Goal: Information Seeking & Learning: Check status

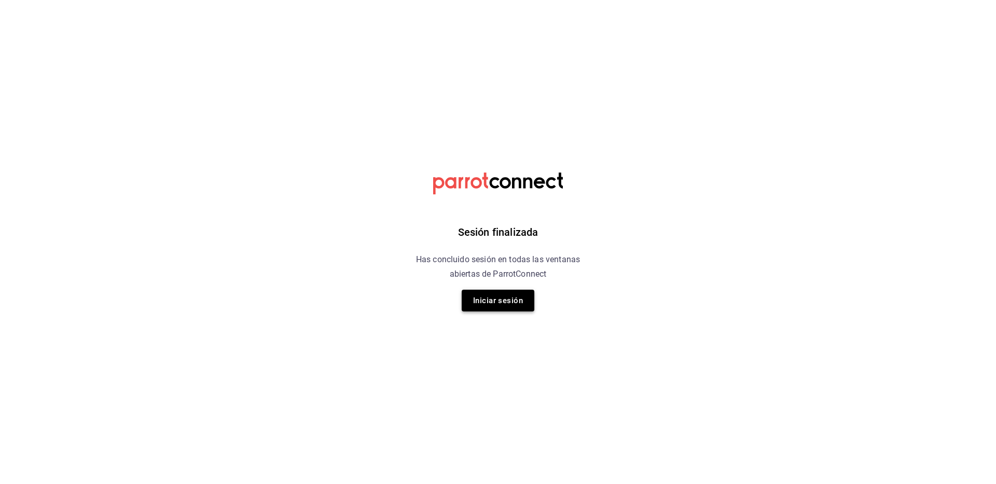
click at [496, 311] on button "Iniciar sesión" at bounding box center [498, 301] width 73 height 22
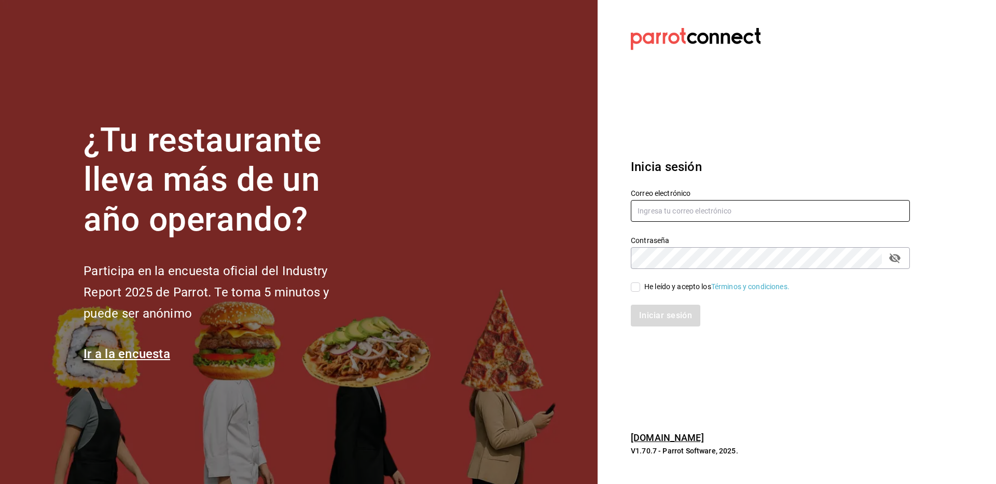
type input "kchconsultoria@gmail.com"
click at [637, 282] on label "He leído y acepto los Términos y condiciones." at bounding box center [710, 287] width 159 height 11
click at [637, 283] on input "He leído y acepto los Términos y condiciones." at bounding box center [635, 287] width 9 height 9
checkbox input "true"
click at [646, 323] on button "Iniciar sesión" at bounding box center [666, 316] width 71 height 22
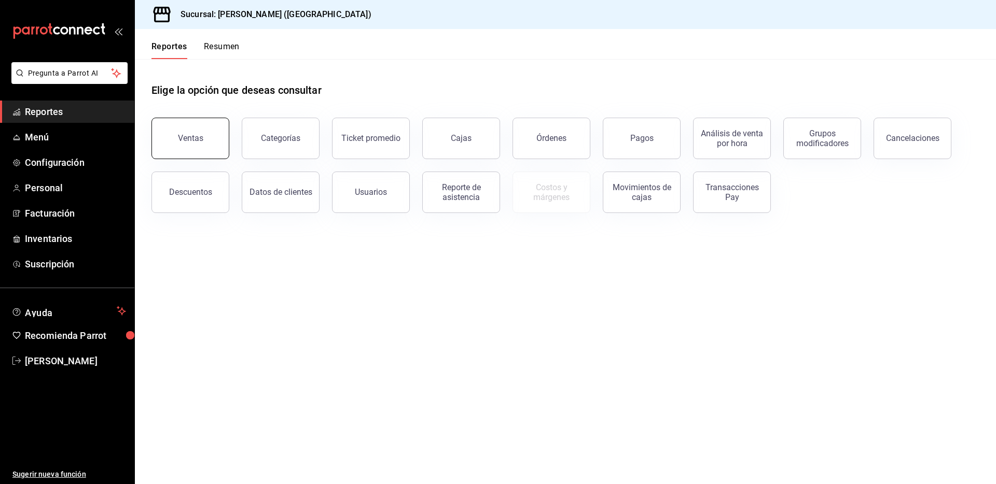
click at [186, 132] on button "Ventas" at bounding box center [190, 138] width 78 height 41
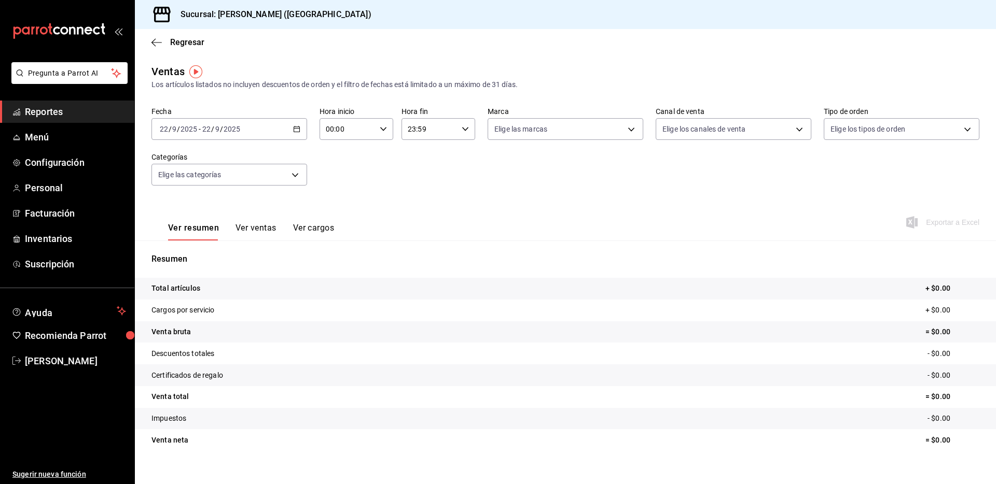
click at [294, 127] on \(Stroke\) "button" at bounding box center [297, 130] width 6 height 6
click at [196, 249] on span "Rango de fechas" at bounding box center [200, 253] width 80 height 11
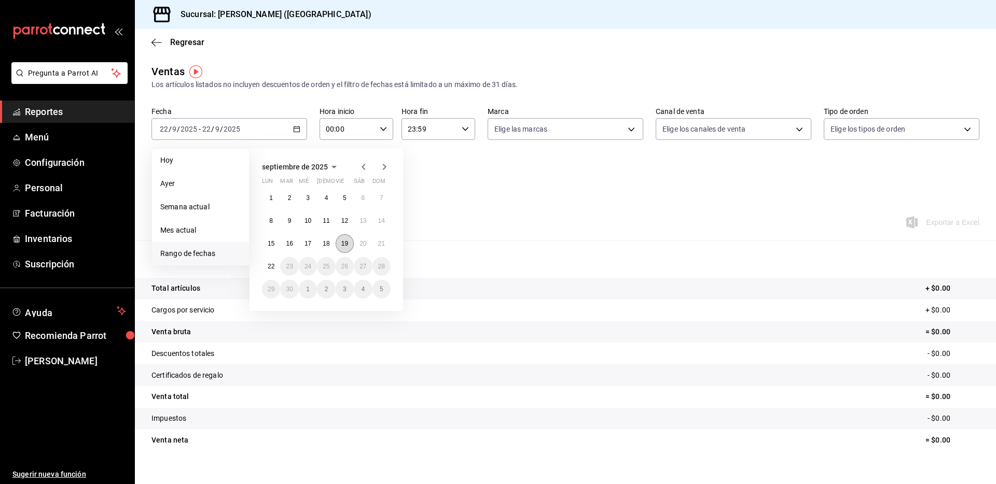
click at [344, 245] on abbr "19" at bounding box center [344, 243] width 7 height 7
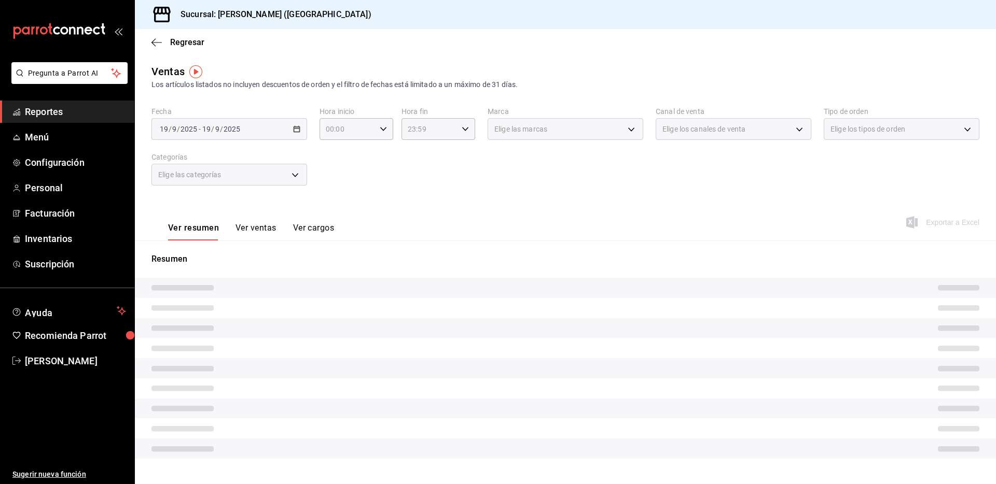
click at [536, 202] on div "Ver resumen Ver ventas Ver cargos Exportar a Excel" at bounding box center [565, 219] width 861 height 43
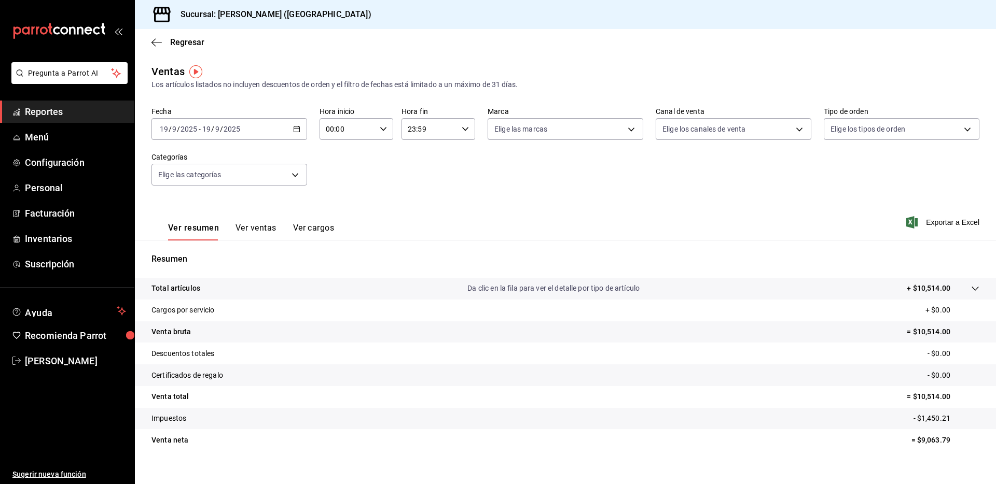
click at [923, 332] on p "= $10,514.00" at bounding box center [943, 332] width 73 height 11
copy p "10,514.00"
click at [927, 352] on p "- $0.00" at bounding box center [953, 354] width 52 height 11
click at [821, 417] on tr "Impuestos - $1,450.21" at bounding box center [565, 419] width 861 height 22
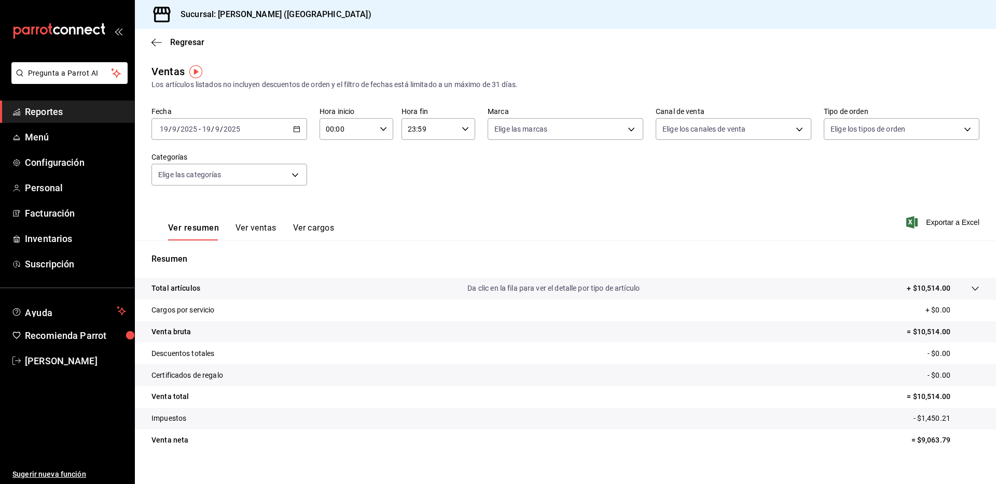
click at [922, 415] on p "- $1,450.21" at bounding box center [946, 418] width 66 height 11
copy p "1,450.21"
click at [657, 375] on tr "Certificados de regalo - $0.00" at bounding box center [565, 376] width 861 height 22
click at [158, 41] on icon "button" at bounding box center [156, 42] width 10 height 9
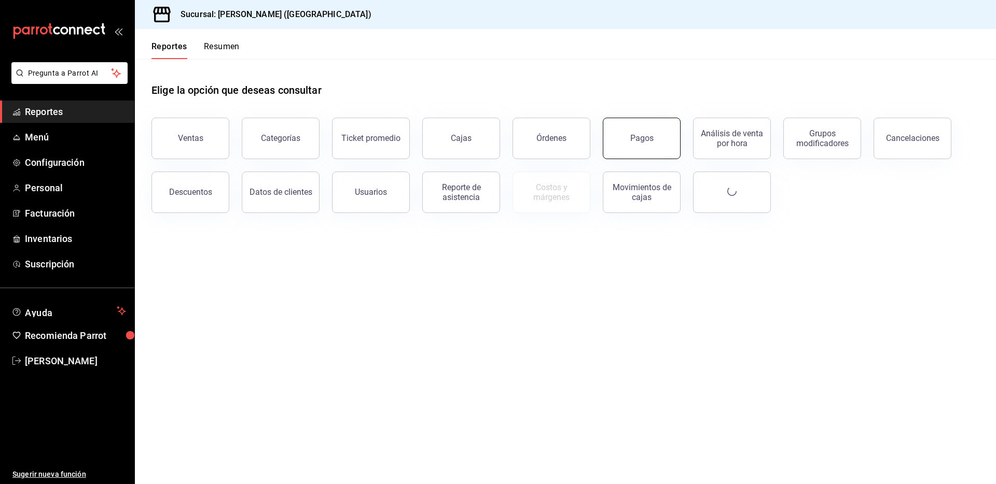
click at [641, 147] on button "Pagos" at bounding box center [642, 138] width 78 height 41
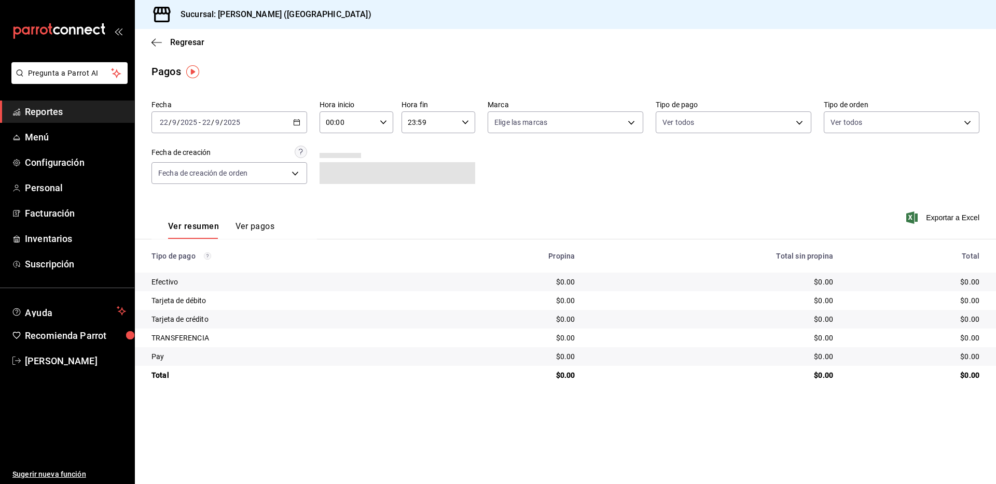
click at [298, 123] on icon "button" at bounding box center [296, 122] width 7 height 7
click at [186, 272] on span "Rango de fechas" at bounding box center [200, 270] width 80 height 11
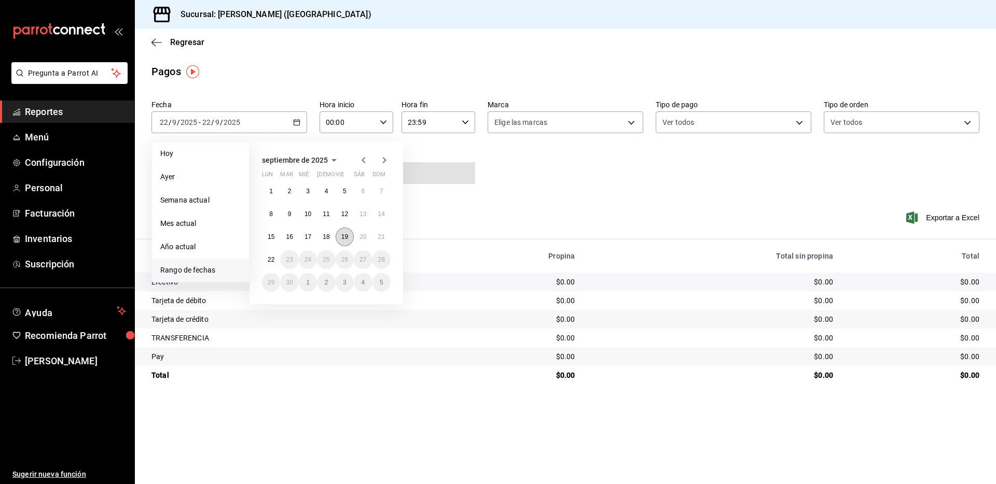
click at [344, 241] on button "19" at bounding box center [345, 237] width 18 height 19
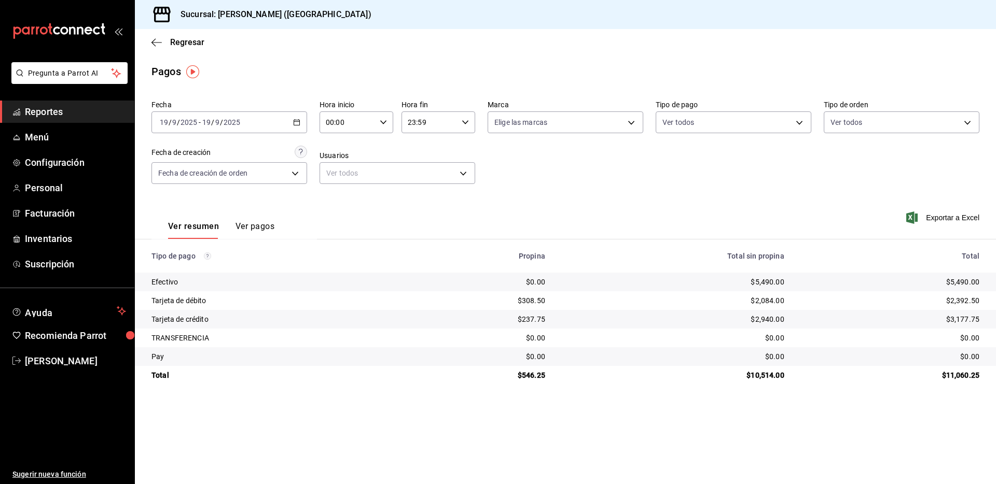
click at [959, 279] on div "$5,490.00" at bounding box center [890, 282] width 178 height 10
copy div "5,490.00"
click at [534, 288] on td "$0.00" at bounding box center [482, 282] width 144 height 19
click at [965, 303] on div "$2,392.50" at bounding box center [890, 301] width 178 height 10
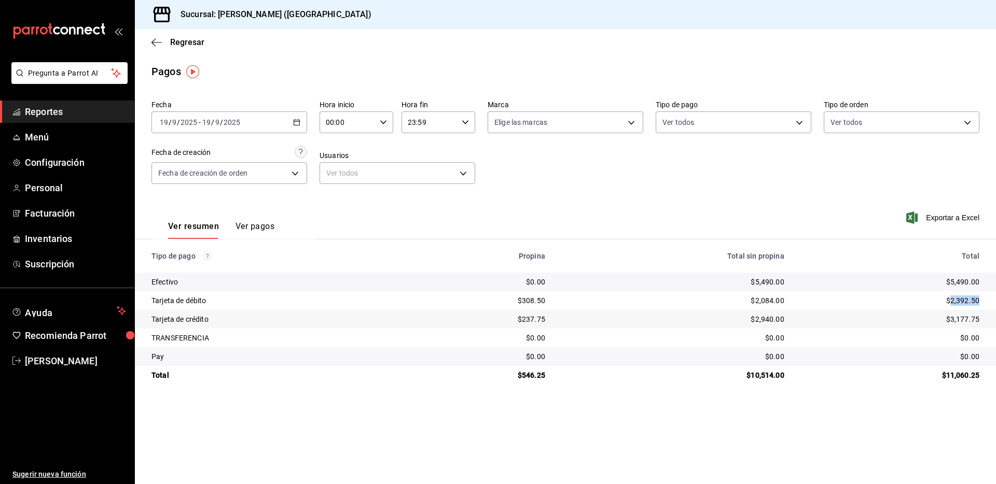
click at [965, 303] on div "$2,392.50" at bounding box center [890, 301] width 178 height 10
copy div "2,392.50"
click at [965, 317] on div "$3,177.75" at bounding box center [890, 319] width 178 height 10
copy div "3,177.75"
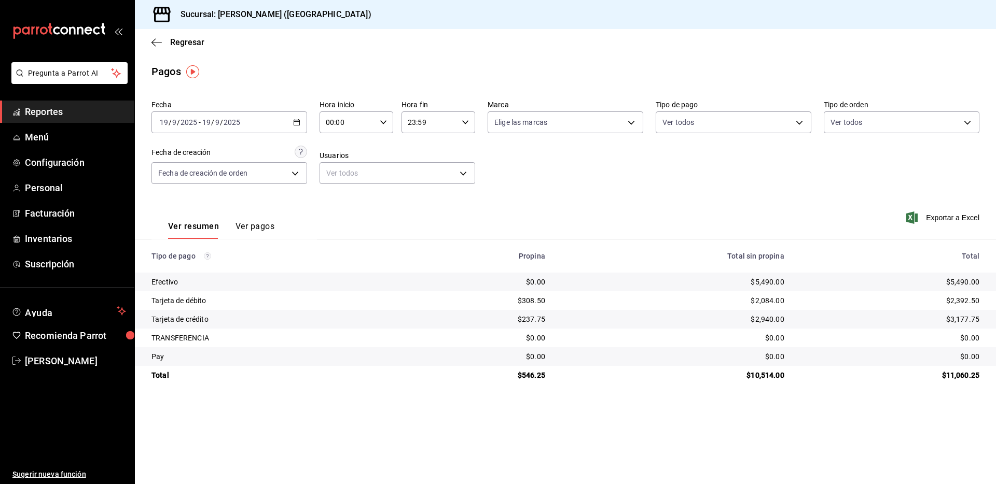
click at [536, 376] on div "$546.25" at bounding box center [481, 375] width 127 height 10
copy div "546.25"
click at [768, 378] on div "$10,514.00" at bounding box center [673, 375] width 222 height 10
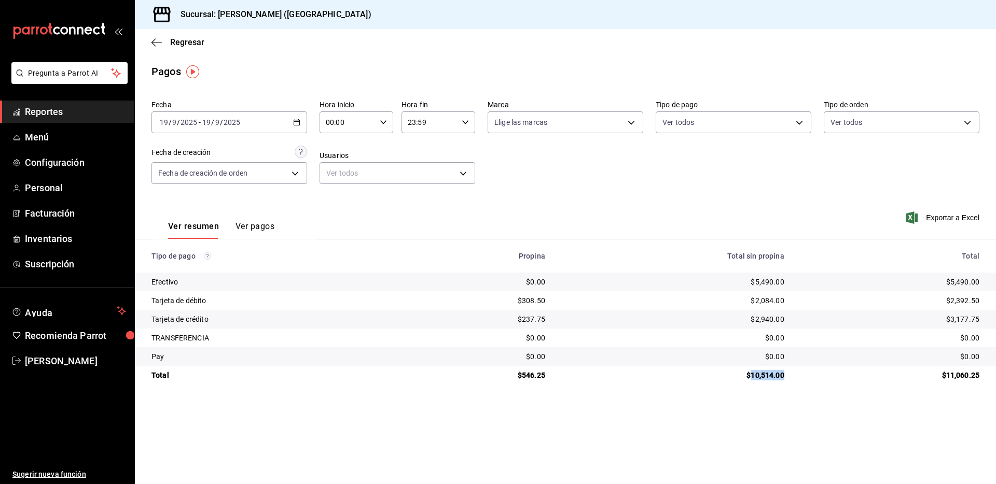
copy div "10,514.00"
click at [300, 121] on \(Stroke\) "button" at bounding box center [297, 123] width 6 height 6
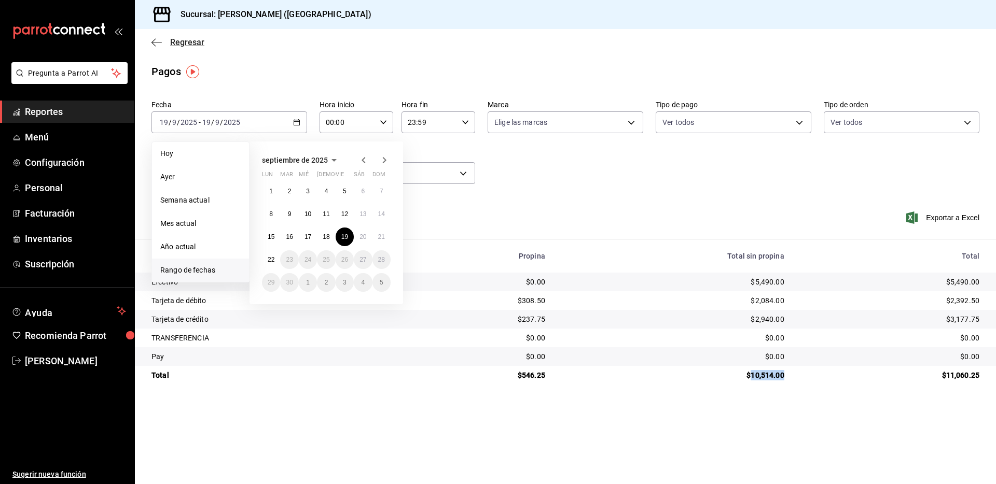
click at [158, 40] on icon "button" at bounding box center [156, 42] width 10 height 9
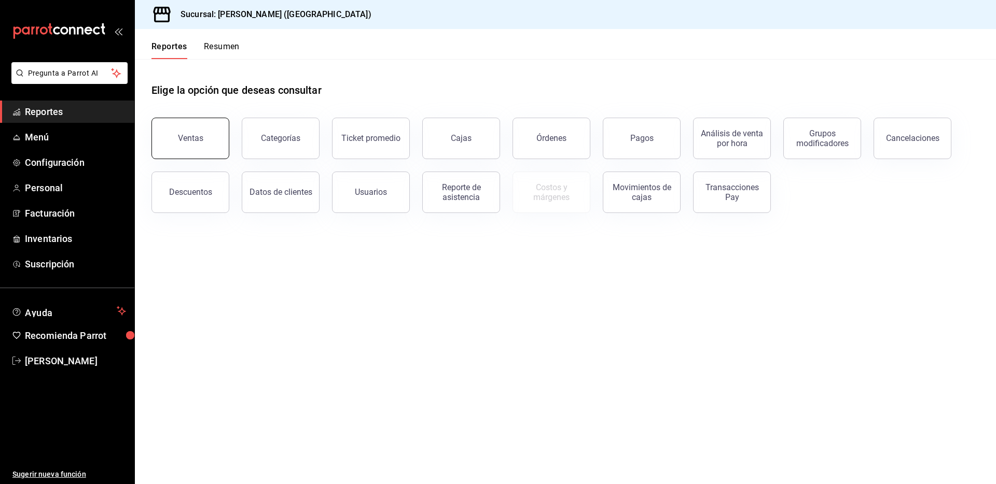
click at [189, 145] on button "Ventas" at bounding box center [190, 138] width 78 height 41
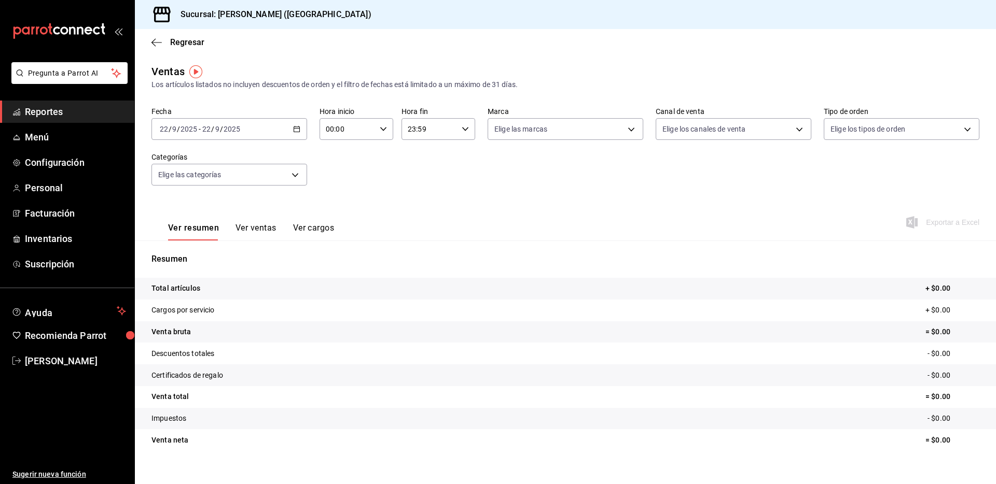
click at [295, 129] on icon "button" at bounding box center [296, 129] width 7 height 7
click at [204, 255] on span "Rango de fechas" at bounding box center [200, 253] width 80 height 11
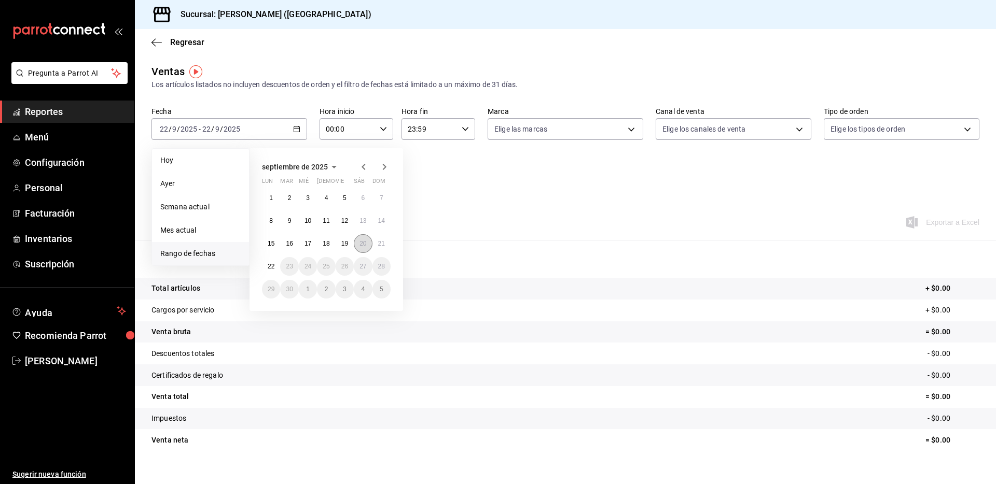
click at [366, 245] on abbr "20" at bounding box center [362, 243] width 7 height 7
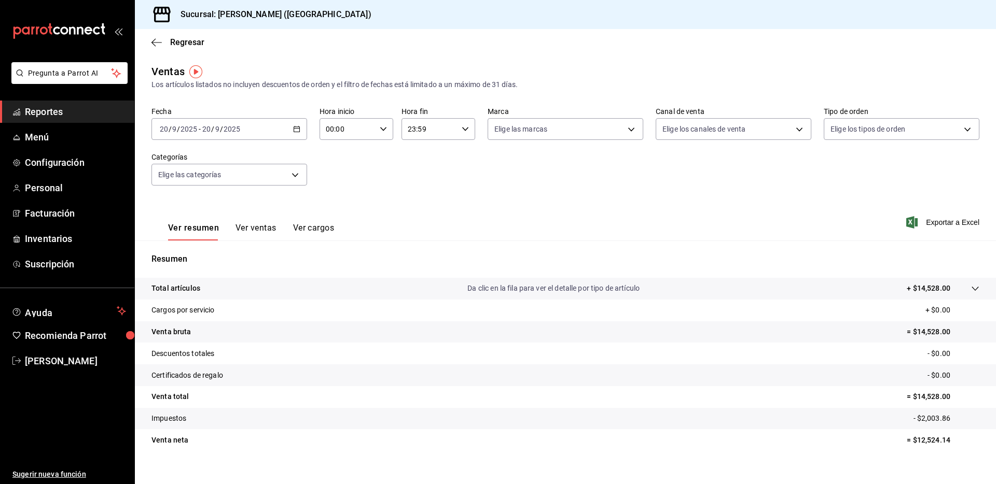
click at [918, 333] on p "= $14,528.00" at bounding box center [943, 332] width 73 height 11
copy p "14,528.00"
click at [787, 359] on tr "Descuentos totales - $0.00" at bounding box center [565, 354] width 861 height 22
click at [923, 336] on p "= $14,528.00" at bounding box center [943, 332] width 73 height 11
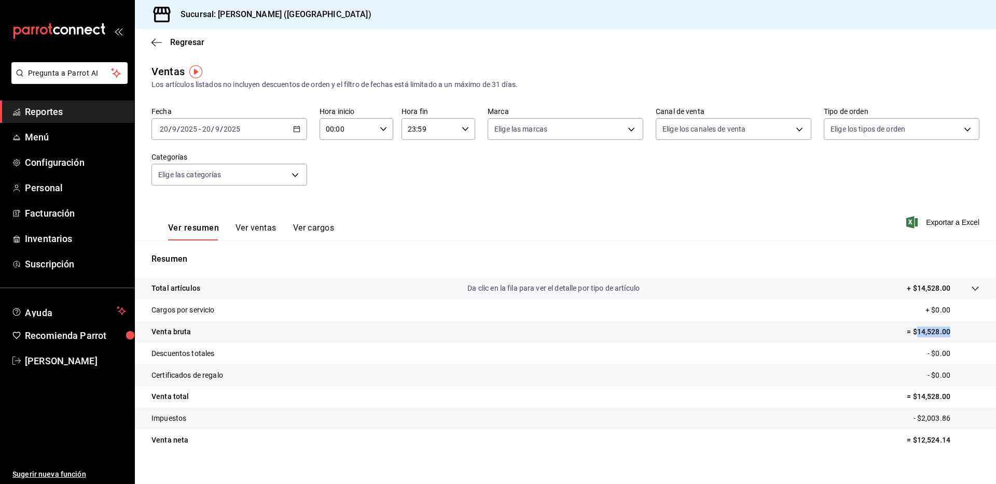
click at [923, 336] on p "= $14,528.00" at bounding box center [943, 332] width 73 height 11
copy p "14,528.00"
click at [936, 357] on p "- $0.00" at bounding box center [953, 354] width 52 height 11
click at [624, 372] on tr "Certificados de regalo - $0.00" at bounding box center [565, 376] width 861 height 22
click at [922, 416] on p "- $2,003.86" at bounding box center [946, 418] width 66 height 11
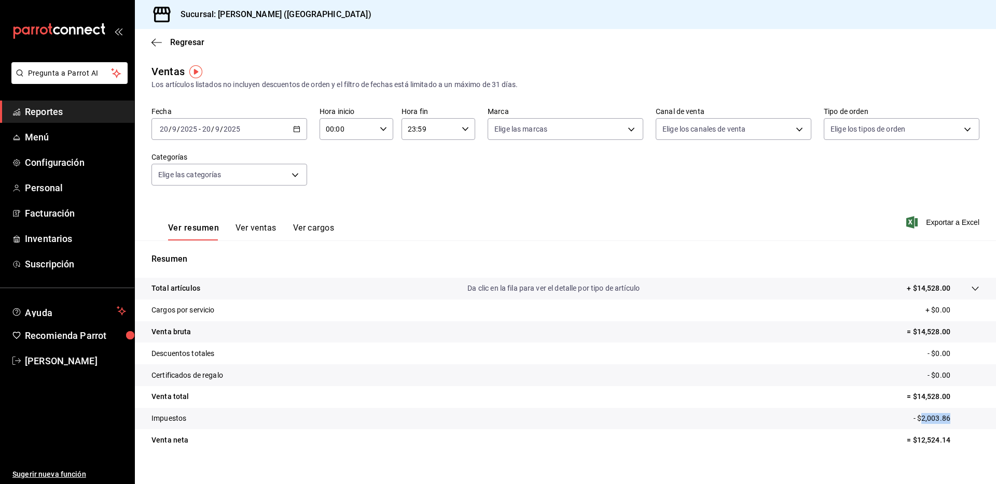
click at [922, 416] on p "- $2,003.86" at bounding box center [946, 418] width 66 height 11
copy p "2,003.86"
click at [597, 330] on tr "Venta bruta = $14,528.00" at bounding box center [565, 333] width 861 height 22
click at [155, 47] on icon "button" at bounding box center [156, 42] width 10 height 9
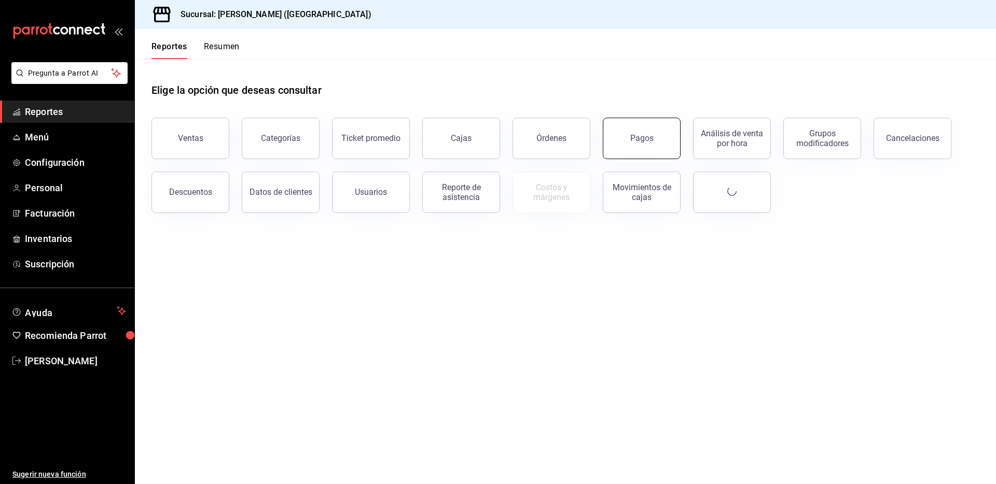
click at [632, 136] on div "Pagos" at bounding box center [641, 138] width 23 height 10
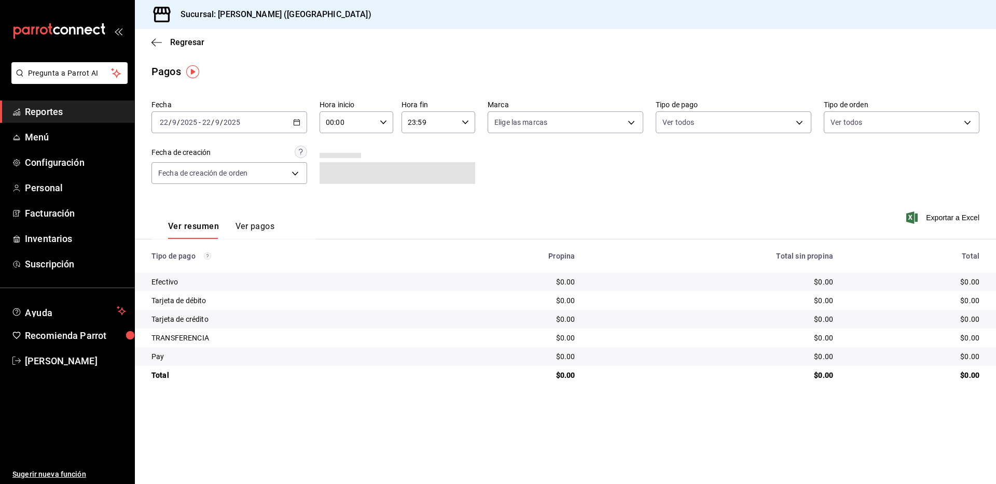
click at [294, 121] on \(Stroke\) "button" at bounding box center [297, 121] width 6 height 1
click at [189, 267] on span "Rango de fechas" at bounding box center [200, 270] width 80 height 11
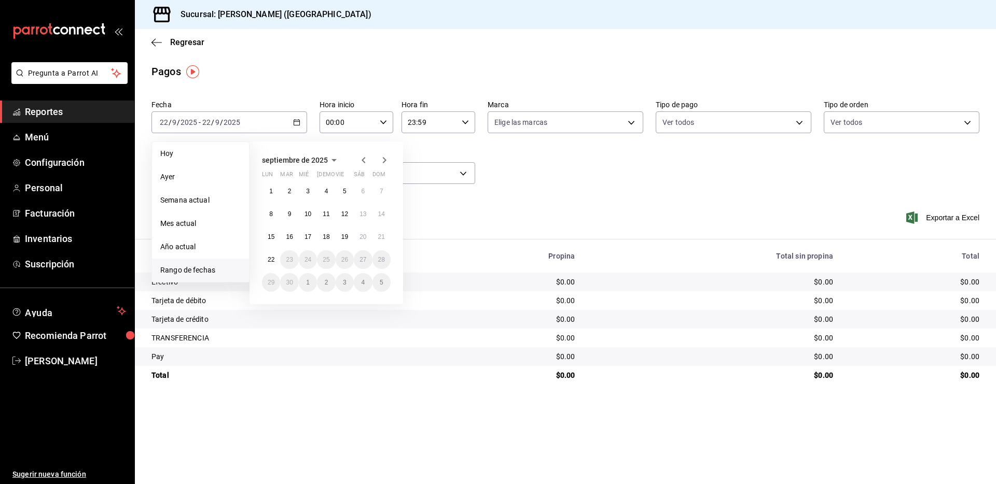
click at [364, 239] on abbr "20" at bounding box center [362, 236] width 7 height 7
click at [363, 239] on abbr "20" at bounding box center [362, 236] width 7 height 7
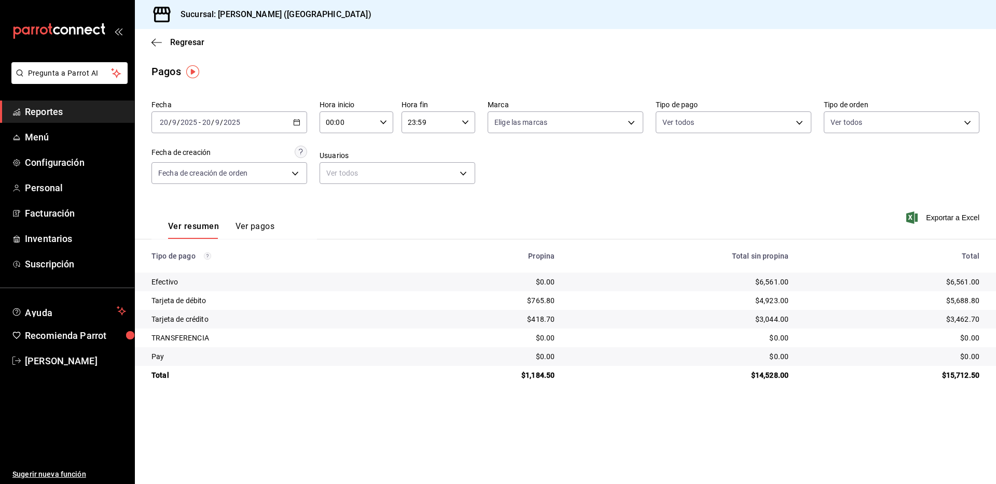
click at [964, 277] on div "$6,561.00" at bounding box center [892, 282] width 174 height 10
click at [956, 303] on div "$5,688.80" at bounding box center [892, 301] width 174 height 10
drag, startPoint x: 858, startPoint y: 355, endPoint x: 964, endPoint y: 308, distance: 116.1
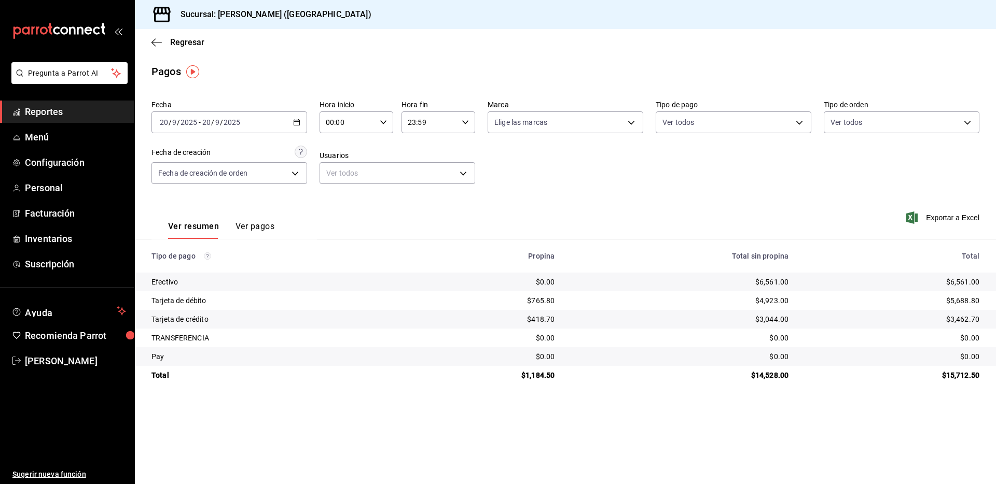
click at [858, 355] on div "$0.00" at bounding box center [892, 357] width 174 height 10
click at [966, 299] on div "$5,688.80" at bounding box center [892, 301] width 174 height 10
click at [967, 318] on div "$3,462.70" at bounding box center [892, 319] width 174 height 10
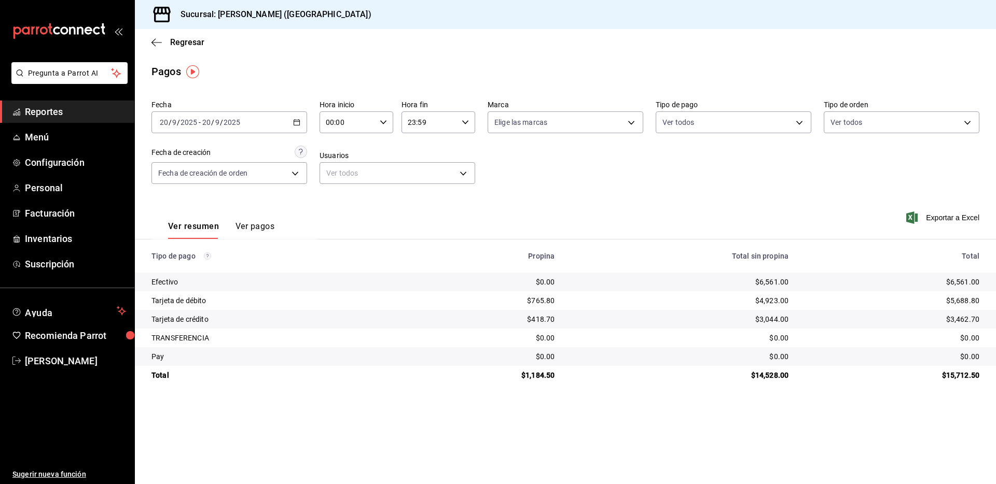
click at [537, 375] on div "$1,184.50" at bounding box center [483, 375] width 143 height 10
click at [772, 374] on div "$14,528.00" at bounding box center [679, 375] width 217 height 10
click at [408, 422] on main "Regresar Pagos Fecha [DATE] [DATE] - [DATE] [DATE] Hora inicio 00:00 Hora inici…" at bounding box center [565, 256] width 861 height 455
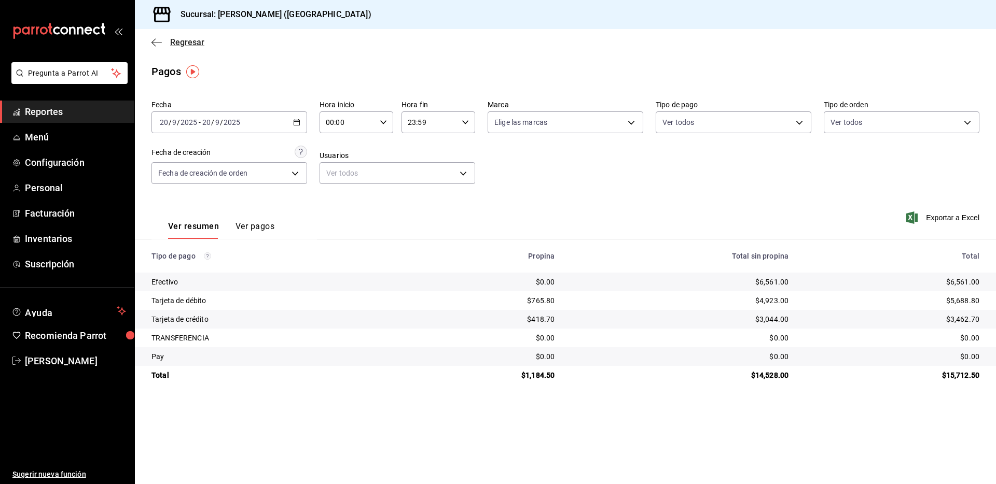
click at [153, 37] on span "Regresar" at bounding box center [177, 42] width 53 height 10
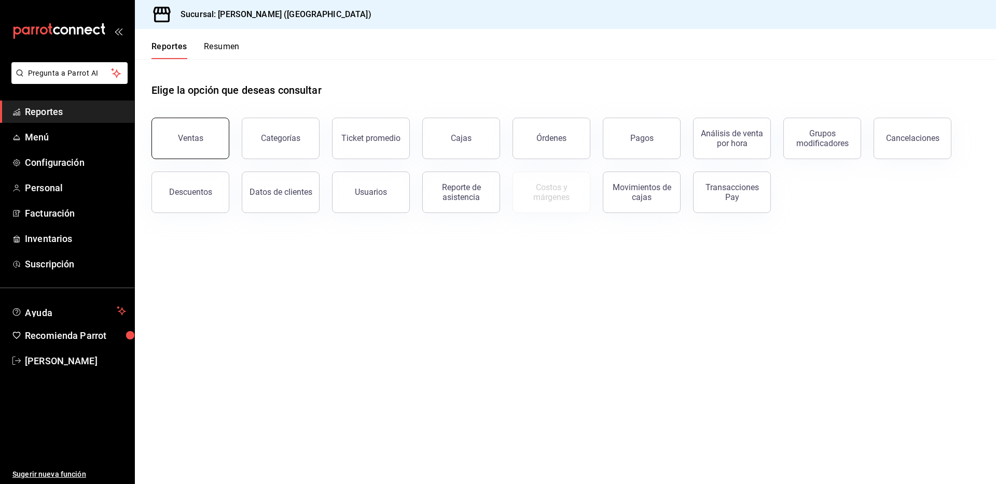
click at [213, 132] on button "Ventas" at bounding box center [190, 138] width 78 height 41
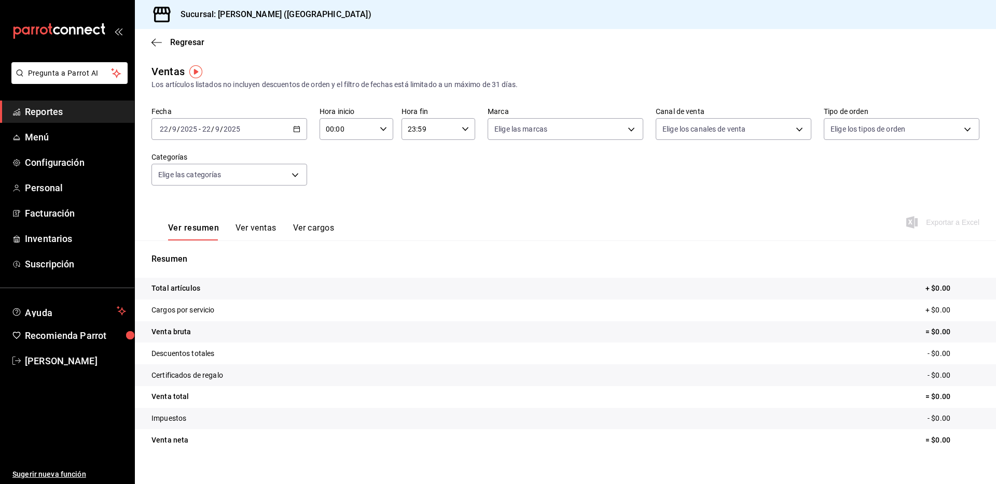
click at [294, 127] on \(Stroke\) "button" at bounding box center [297, 130] width 6 height 6
click at [203, 255] on span "Rango de fechas" at bounding box center [200, 253] width 80 height 11
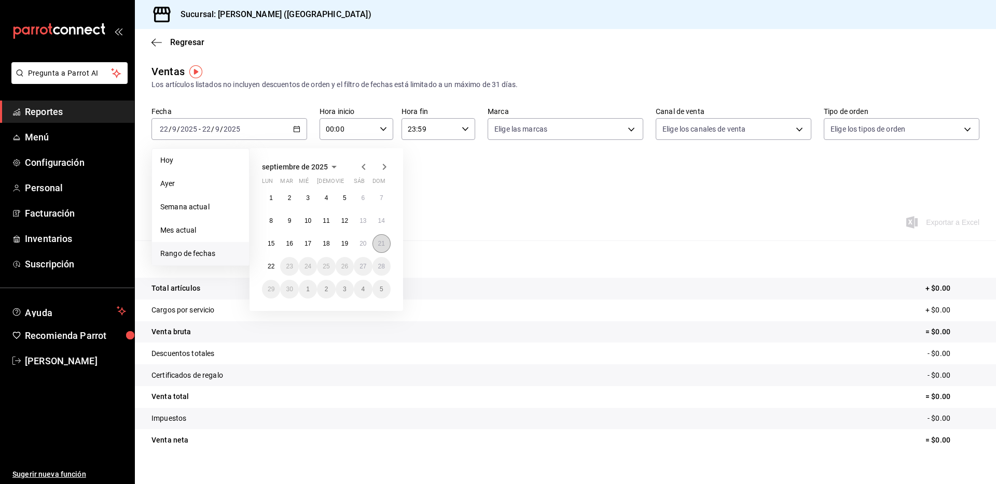
click at [379, 241] on abbr "21" at bounding box center [381, 243] width 7 height 7
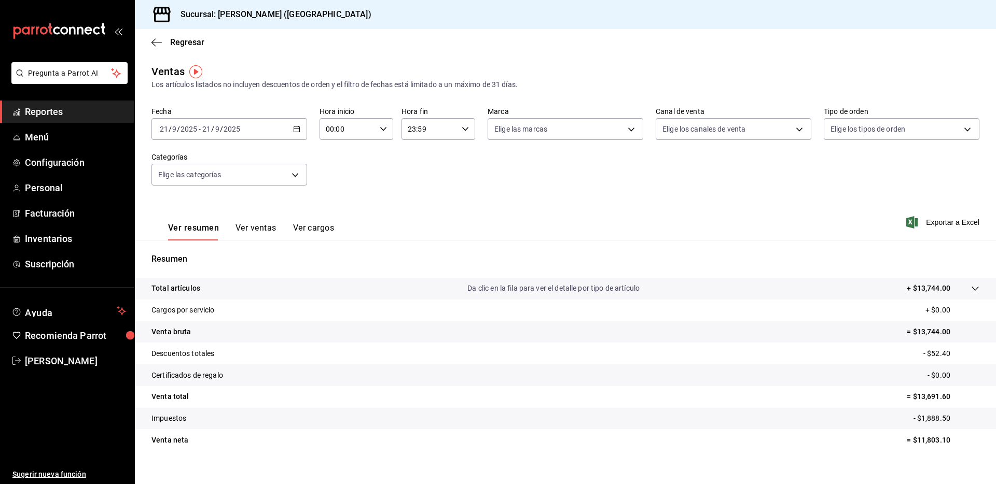
click at [924, 330] on p "= $13,744.00" at bounding box center [943, 332] width 73 height 11
click at [895, 430] on tr "Venta [PERSON_NAME] = $11,803.10" at bounding box center [565, 440] width 861 height 22
click at [925, 349] on p "- $52.40" at bounding box center [951, 354] width 56 height 11
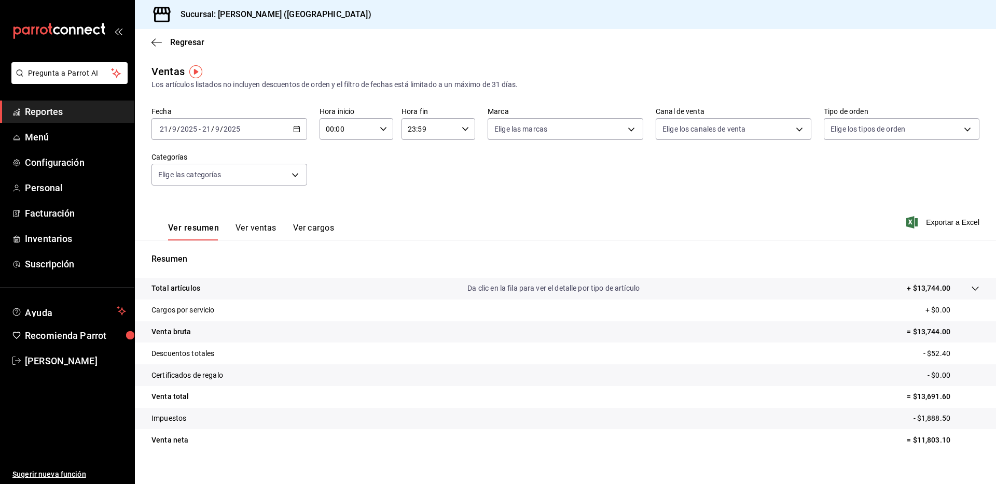
click at [757, 387] on tr "Venta total = $13,691.60" at bounding box center [565, 397] width 861 height 22
click at [930, 415] on p "- $1,888.50" at bounding box center [946, 418] width 66 height 11
click at [623, 369] on tr "Certificados de regalo - $0.00" at bounding box center [565, 376] width 861 height 22
click at [152, 40] on icon "button" at bounding box center [156, 42] width 10 height 9
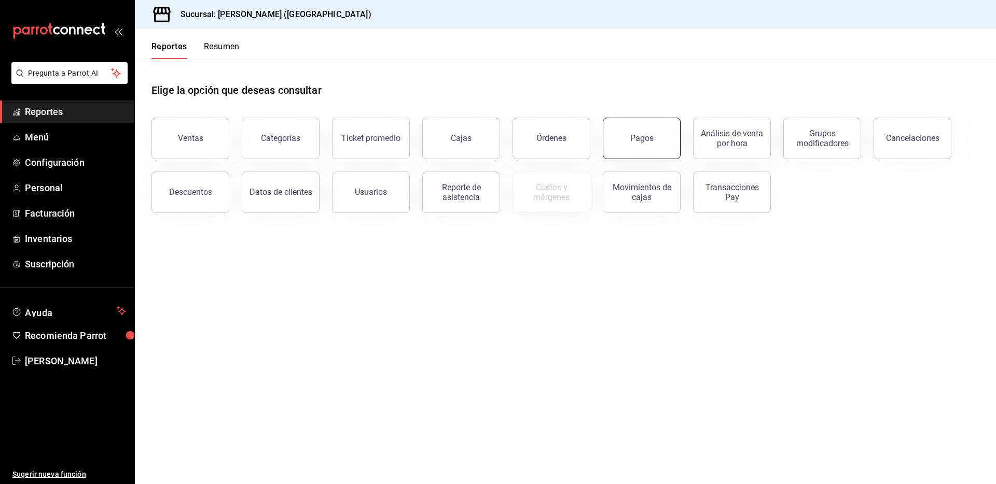
click at [631, 138] on div "Pagos" at bounding box center [641, 138] width 23 height 10
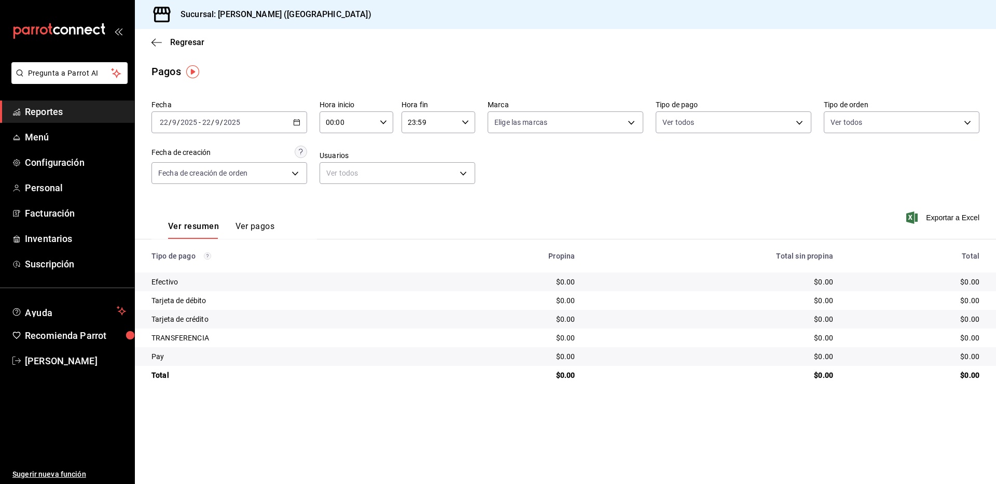
click at [299, 123] on icon "button" at bounding box center [296, 122] width 7 height 7
click at [206, 277] on li "Rango de fechas" at bounding box center [200, 270] width 97 height 23
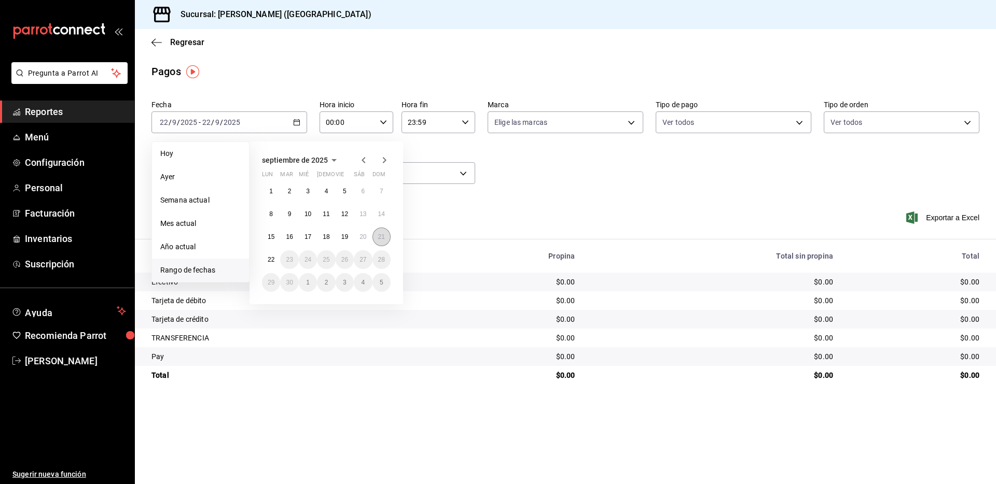
click at [385, 240] on button "21" at bounding box center [381, 237] width 18 height 19
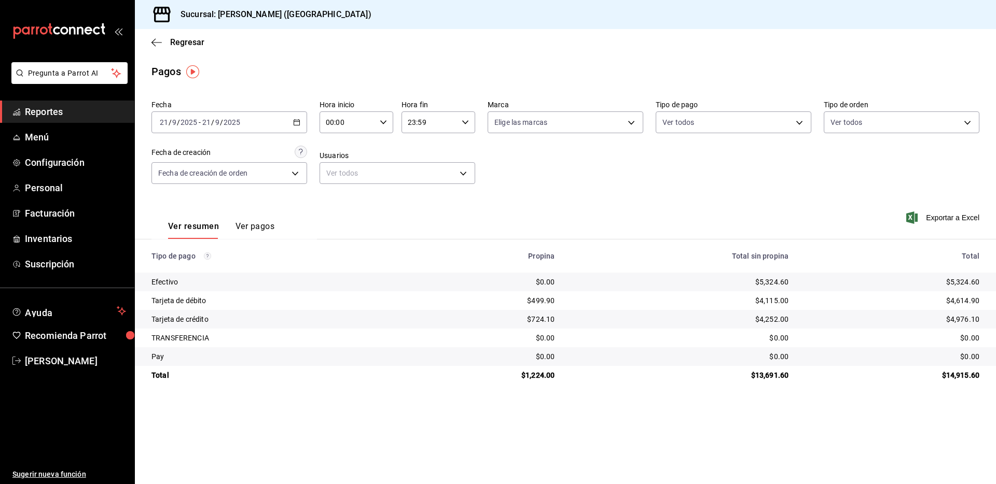
click at [961, 282] on div "$5,324.60" at bounding box center [892, 282] width 174 height 10
click at [960, 302] on div "$4,614.90" at bounding box center [892, 301] width 174 height 10
click at [971, 318] on div "$4,976.10" at bounding box center [892, 319] width 174 height 10
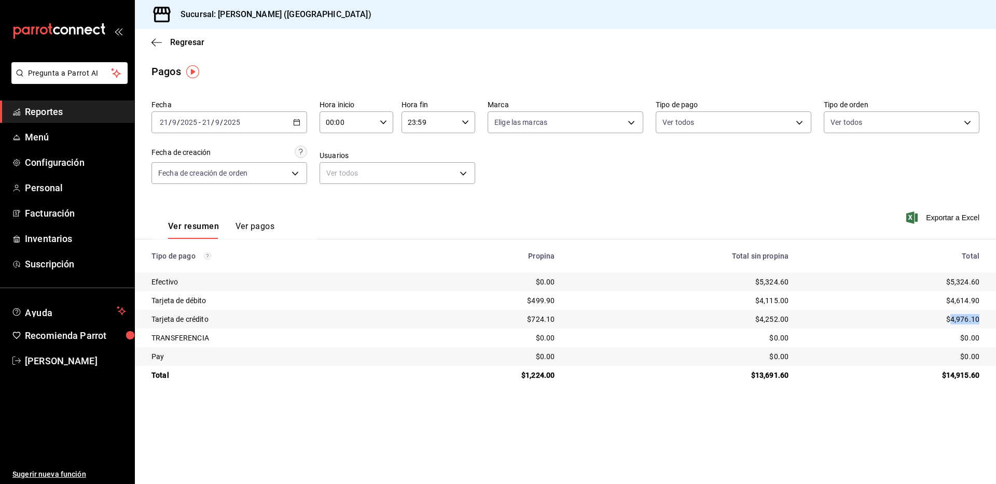
click at [971, 318] on div "$4,976.10" at bounding box center [892, 319] width 174 height 10
click at [535, 375] on div "$1,224.00" at bounding box center [483, 375] width 143 height 10
click at [770, 373] on div "$13,691.60" at bounding box center [679, 375] width 217 height 10
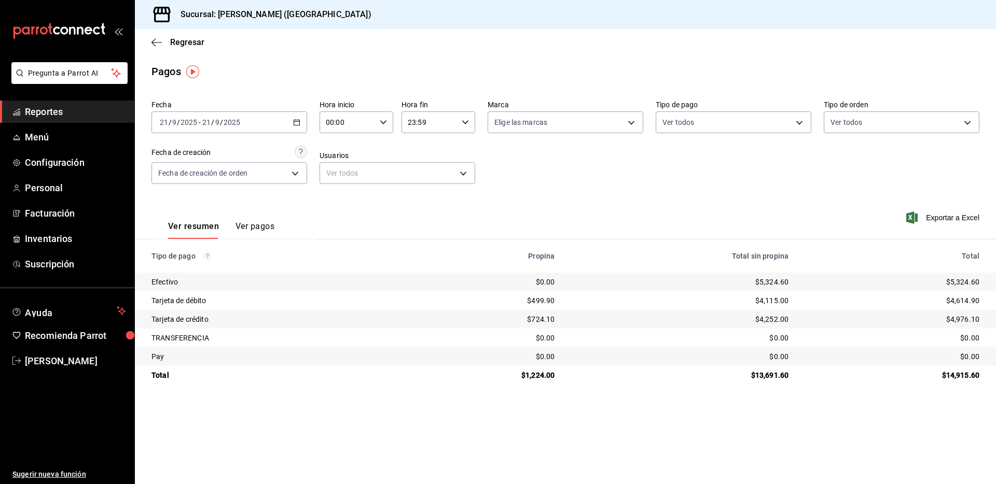
click at [150, 44] on div "Regresar" at bounding box center [565, 42] width 861 height 26
click at [155, 44] on icon "button" at bounding box center [156, 42] width 10 height 9
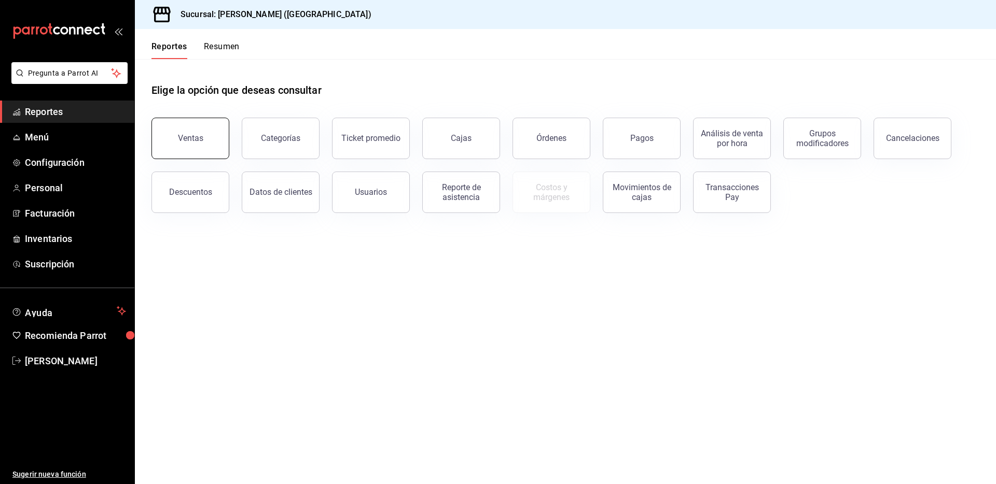
click at [192, 139] on div "Ventas" at bounding box center [190, 138] width 25 height 10
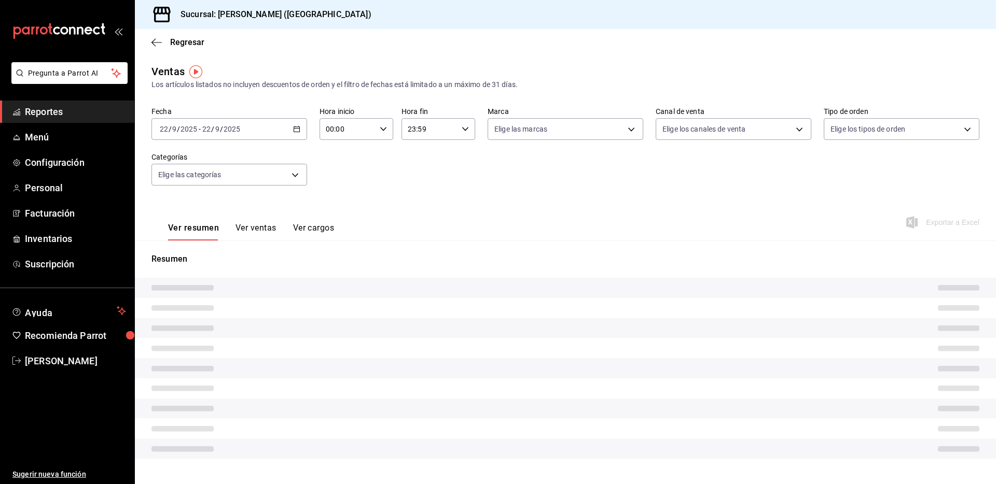
click at [295, 129] on icon "button" at bounding box center [296, 129] width 7 height 7
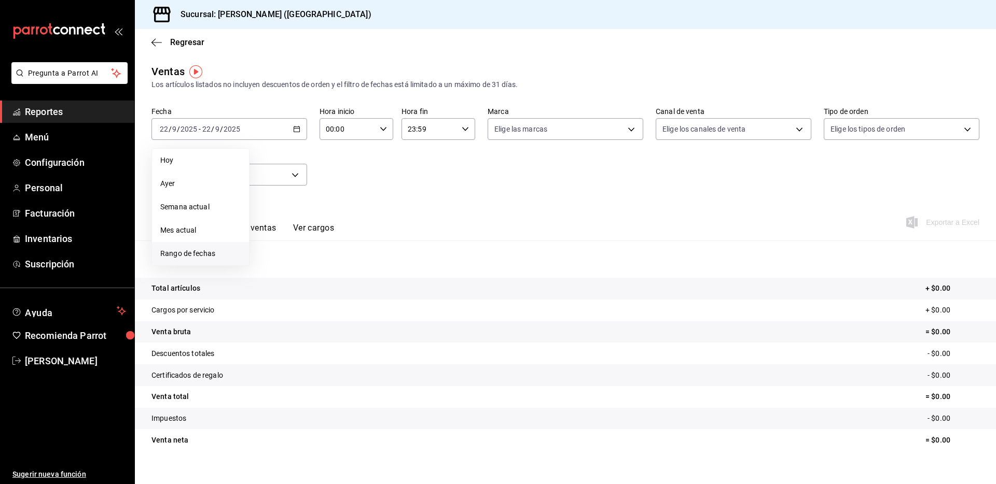
click at [188, 257] on span "Rango de fechas" at bounding box center [200, 253] width 80 height 11
click at [269, 198] on abbr "1" at bounding box center [271, 197] width 4 height 7
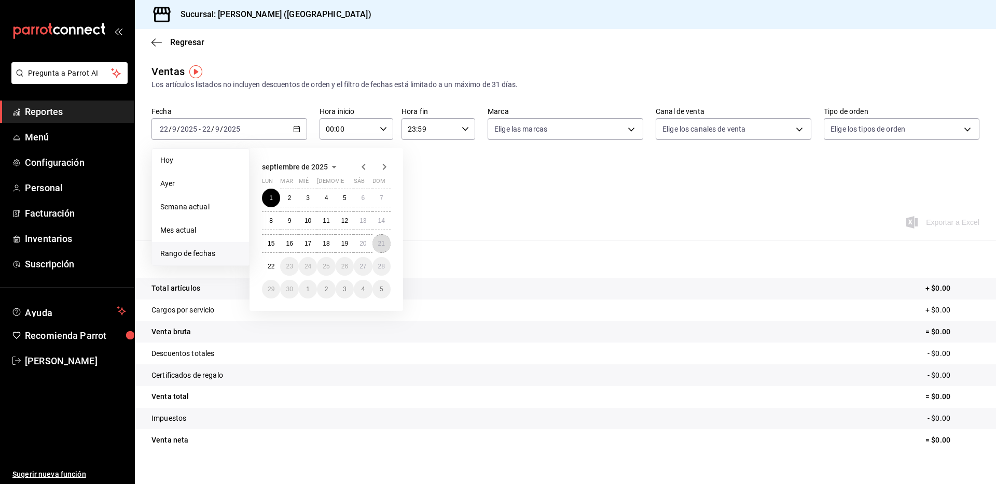
click at [381, 243] on abbr "21" at bounding box center [381, 243] width 7 height 7
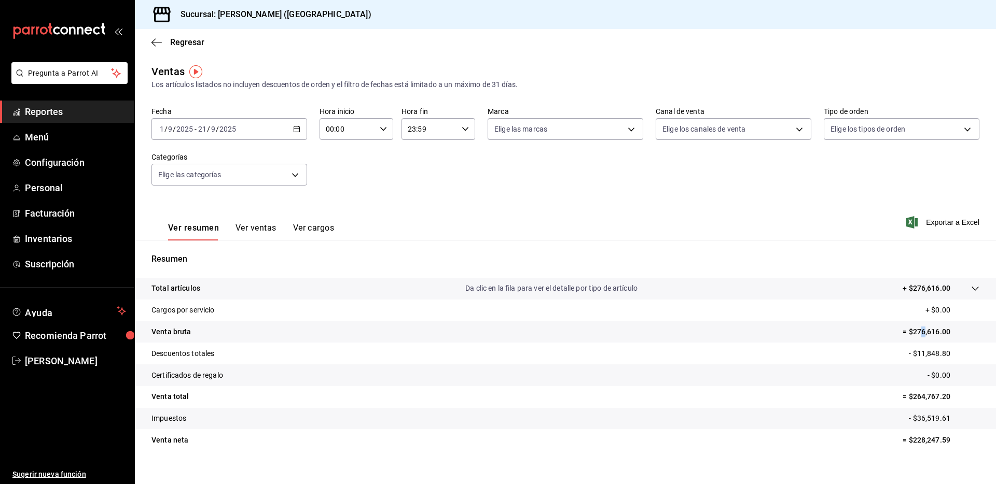
click at [914, 332] on p "= $276,616.00" at bounding box center [940, 332] width 77 height 11
click at [712, 305] on tr "Cargos por servicio + $0.00" at bounding box center [565, 311] width 861 height 22
click at [919, 329] on p "= $276,616.00" at bounding box center [940, 332] width 77 height 11
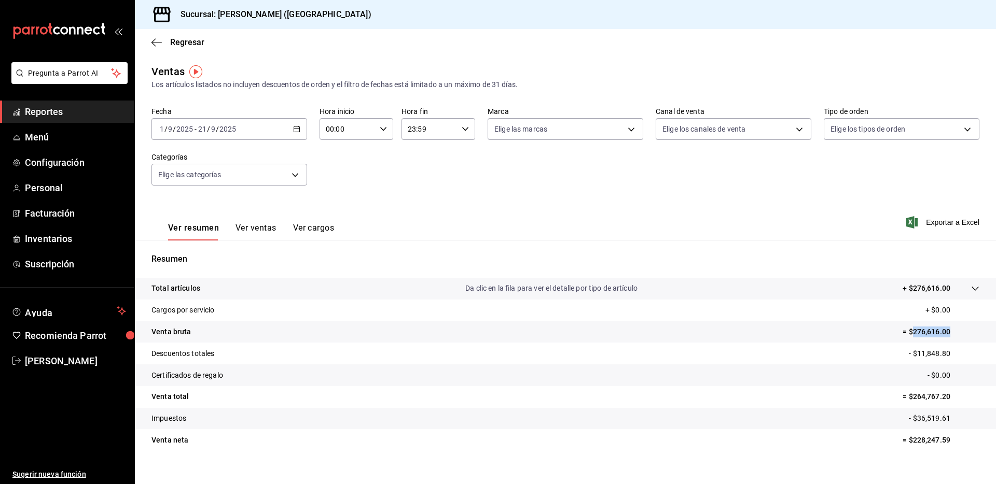
click at [296, 131] on icon "button" at bounding box center [296, 129] width 7 height 7
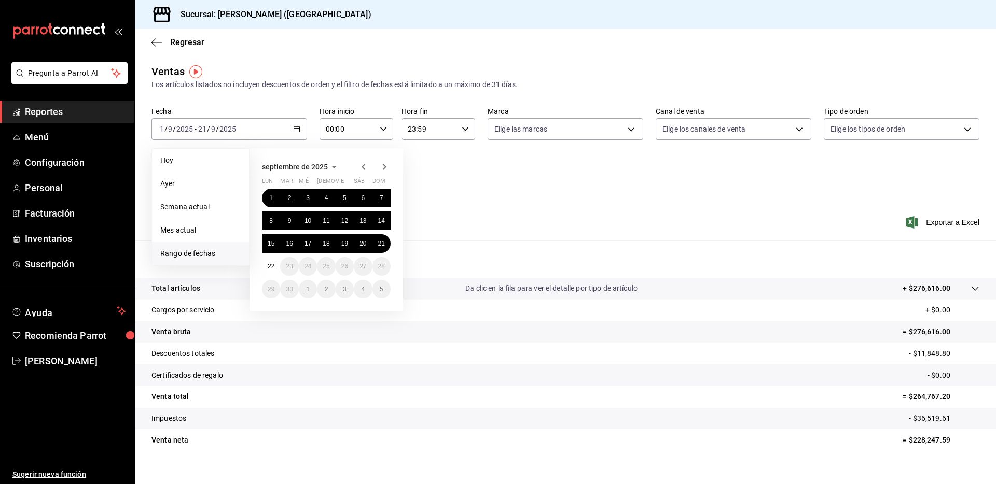
click at [193, 252] on span "Rango de fechas" at bounding box center [200, 253] width 80 height 11
click at [327, 242] on abbr "18" at bounding box center [326, 243] width 7 height 7
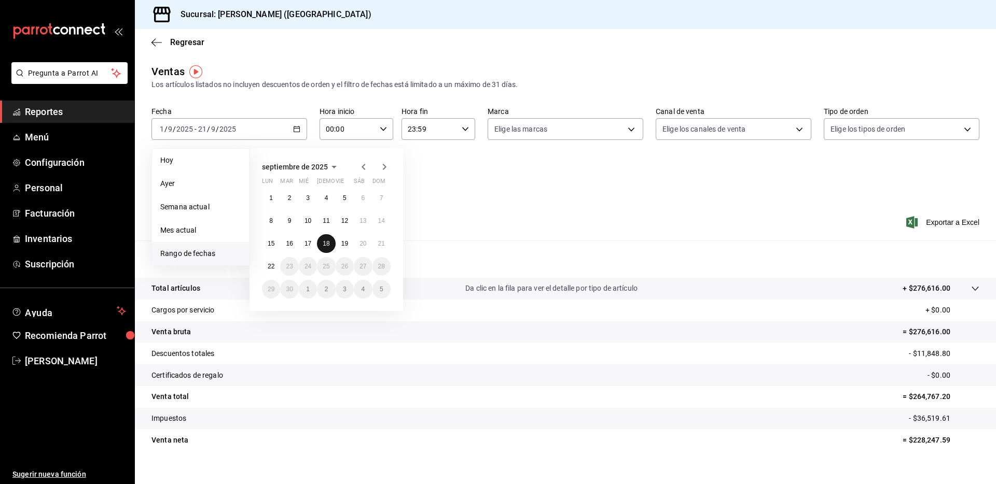
click at [327, 242] on abbr "18" at bounding box center [326, 243] width 7 height 7
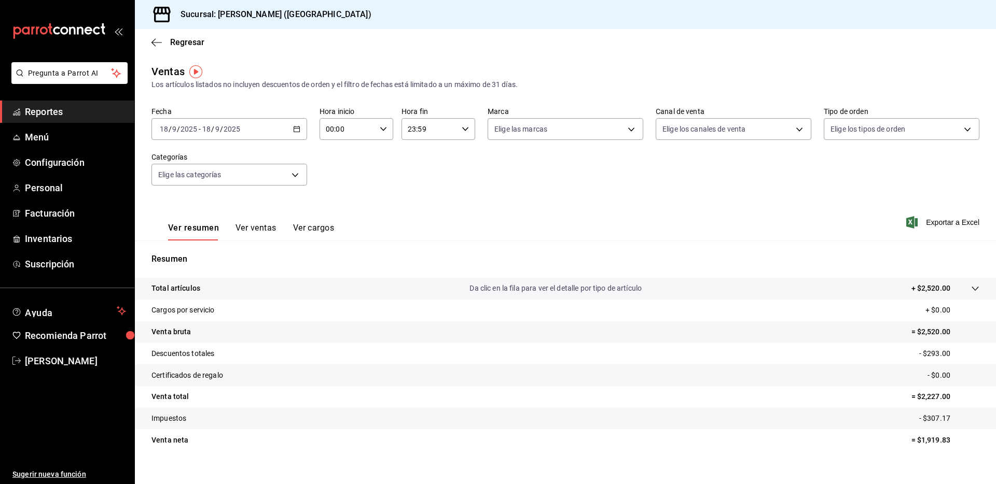
click at [925, 332] on p "= $2,520.00" at bounding box center [945, 332] width 68 height 11
click at [646, 392] on tr "Venta total = $2,227.00" at bounding box center [565, 397] width 861 height 22
click at [922, 355] on p "- $293.00" at bounding box center [949, 354] width 60 height 11
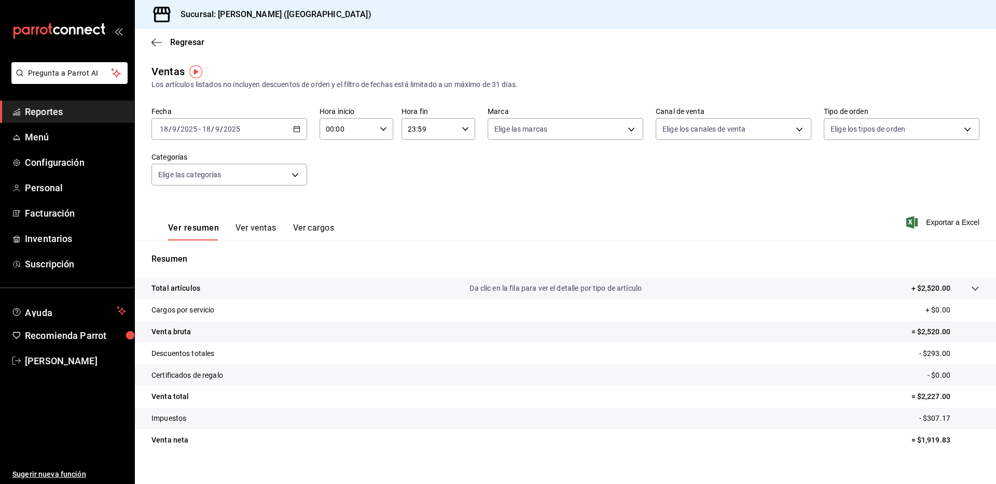
click at [481, 401] on tr "Venta total = $2,227.00" at bounding box center [565, 397] width 861 height 22
click at [157, 43] on icon "button" at bounding box center [156, 42] width 10 height 9
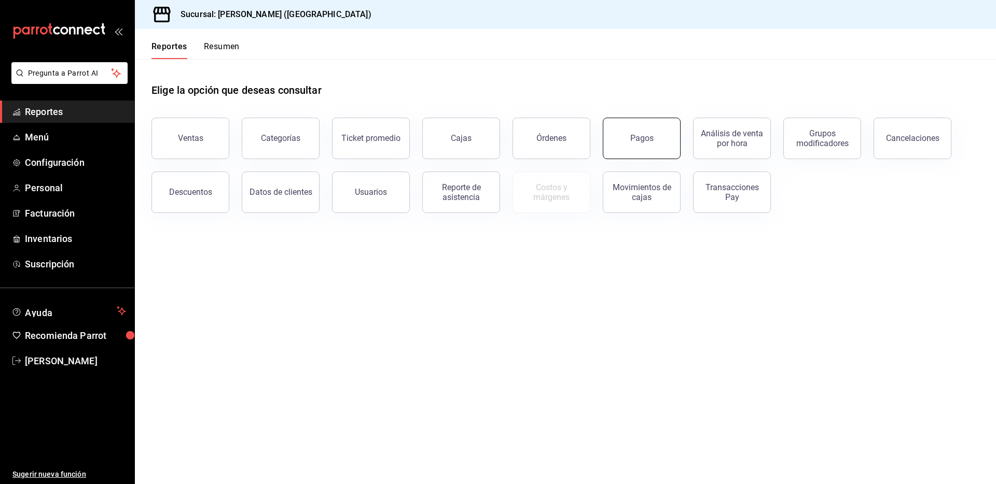
click at [629, 135] on button "Pagos" at bounding box center [642, 138] width 78 height 41
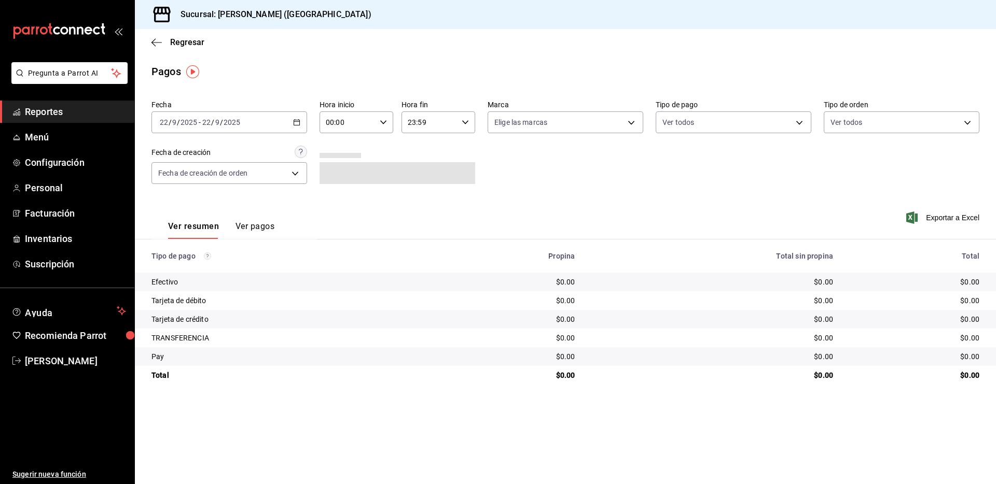
click at [303, 121] on div "[DATE] [DATE] - [DATE] [DATE]" at bounding box center [229, 123] width 156 height 22
click at [203, 274] on span "Rango de fechas" at bounding box center [200, 270] width 80 height 11
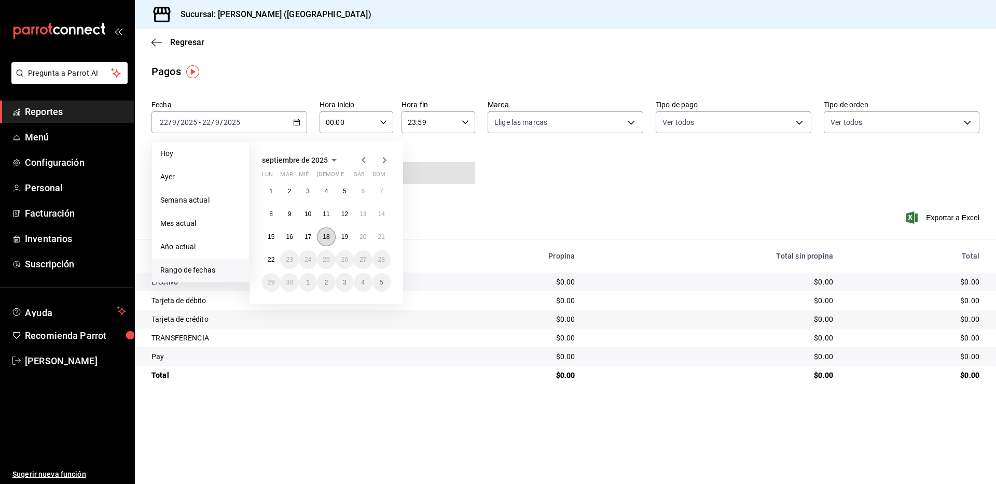
click at [325, 239] on abbr "18" at bounding box center [326, 236] width 7 height 7
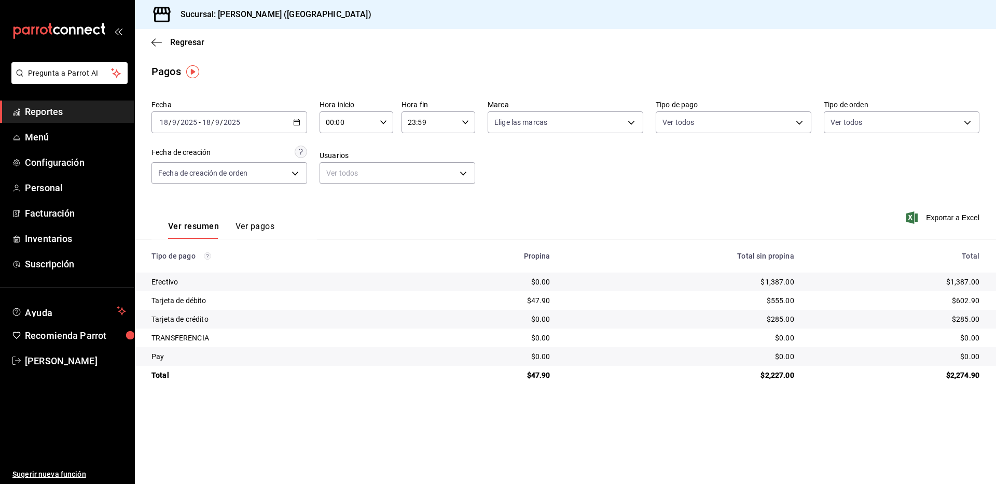
drag, startPoint x: 450, startPoint y: 383, endPoint x: 442, endPoint y: 385, distance: 7.7
click at [442, 385] on main "Regresar Pagos Fecha [DATE] [DATE] - [DATE] [DATE] Hora inicio 00:00 Hora inici…" at bounding box center [565, 256] width 861 height 455
click at [553, 385] on td "$47.90" at bounding box center [486, 375] width 143 height 19
click at [963, 300] on div "$602.90" at bounding box center [895, 301] width 169 height 10
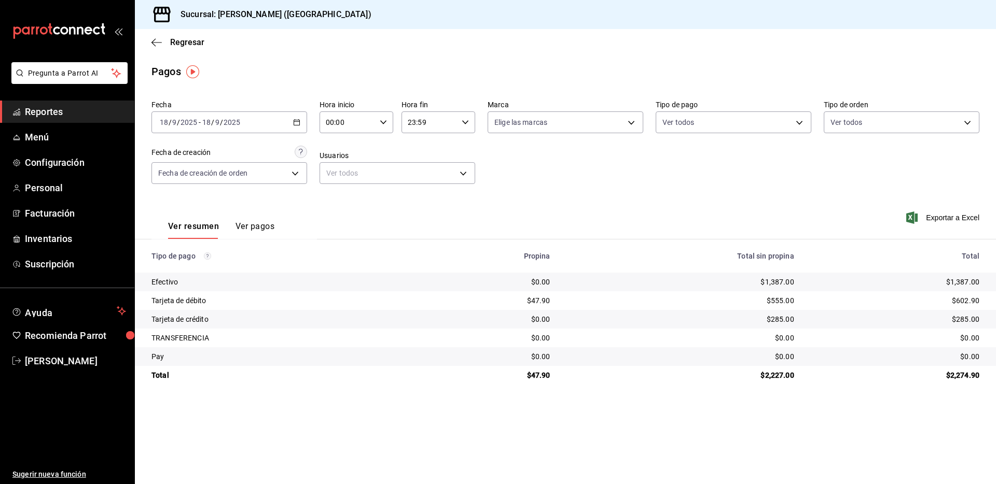
click at [969, 318] on div "$285.00" at bounding box center [895, 319] width 169 height 10
drag, startPoint x: 537, startPoint y: 407, endPoint x: 567, endPoint y: 411, distance: 30.4
click at [540, 408] on main "Regresar Pagos Fecha [DATE] [DATE] - [DATE] [DATE] Hora inicio 00:00 Hora inici…" at bounding box center [565, 256] width 861 height 455
click at [712, 413] on main "Regresar Pagos Fecha [DATE] [DATE] - [DATE] [DATE] Hora inicio 00:00 Hora inici…" at bounding box center [565, 256] width 861 height 455
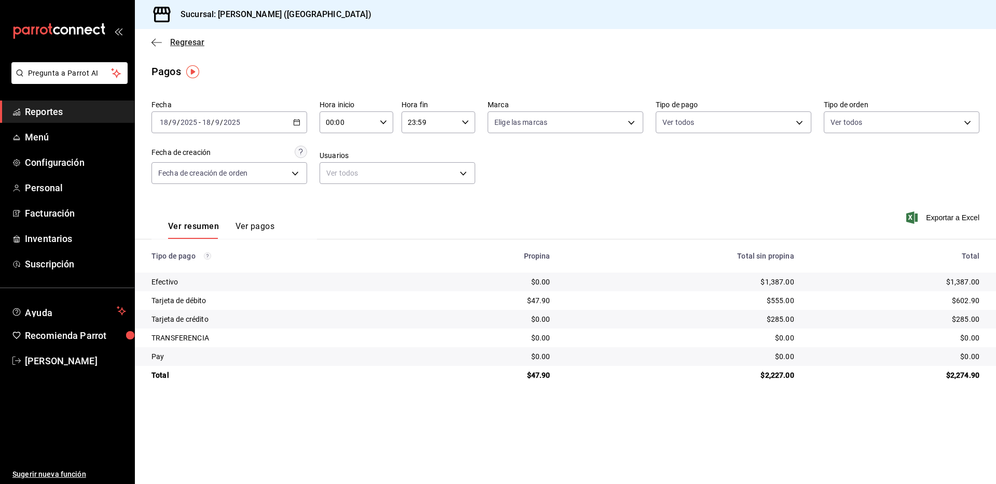
click at [160, 45] on icon "button" at bounding box center [156, 42] width 10 height 9
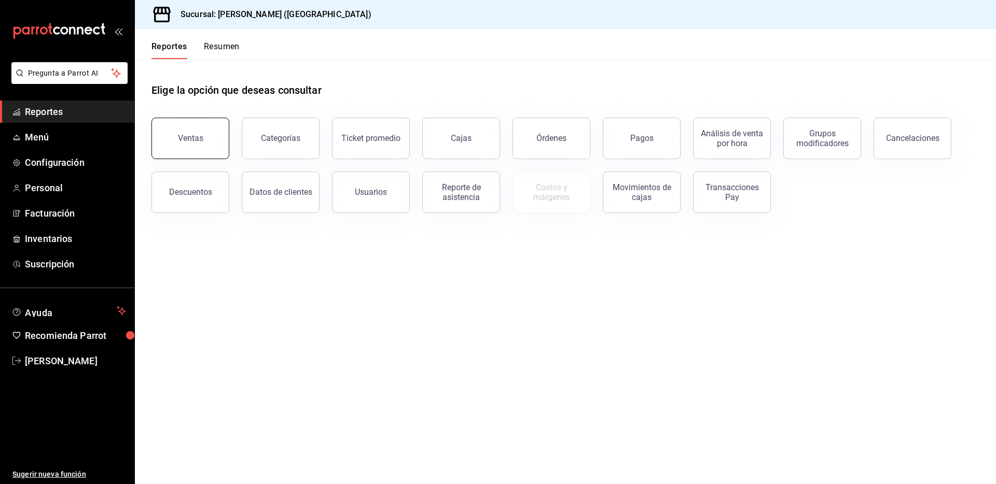
click at [199, 136] on div "Ventas" at bounding box center [190, 138] width 25 height 10
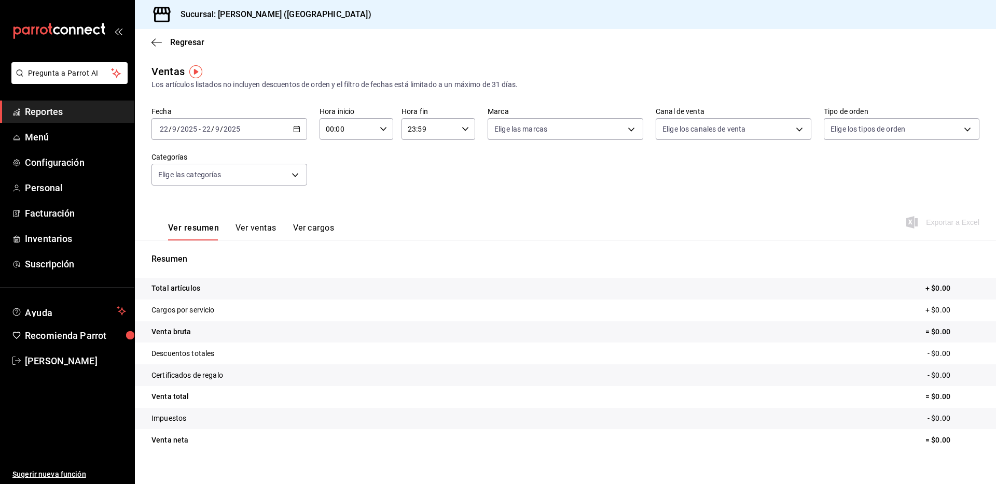
click at [295, 131] on icon "button" at bounding box center [296, 129] width 7 height 7
click at [188, 257] on span "Rango de fechas" at bounding box center [200, 253] width 80 height 11
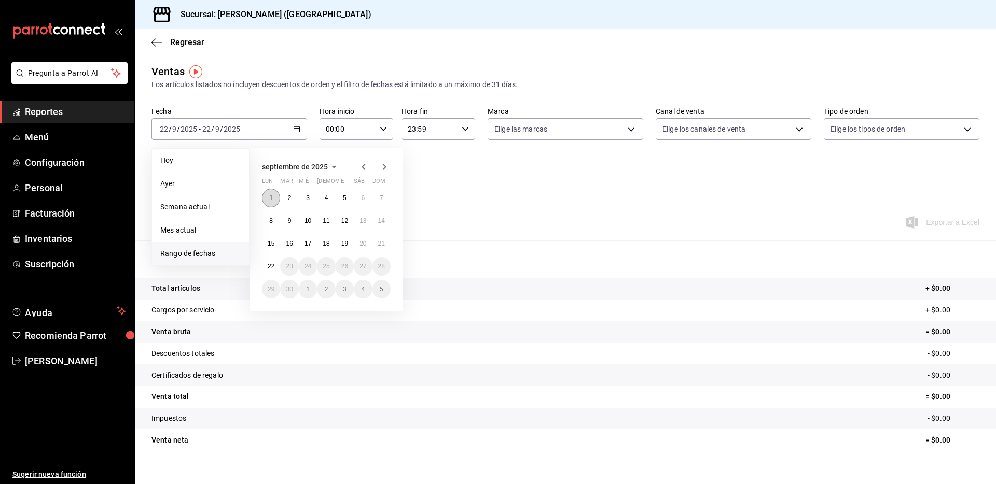
click at [270, 196] on abbr "1" at bounding box center [271, 197] width 4 height 7
click at [375, 244] on button "21" at bounding box center [381, 243] width 18 height 19
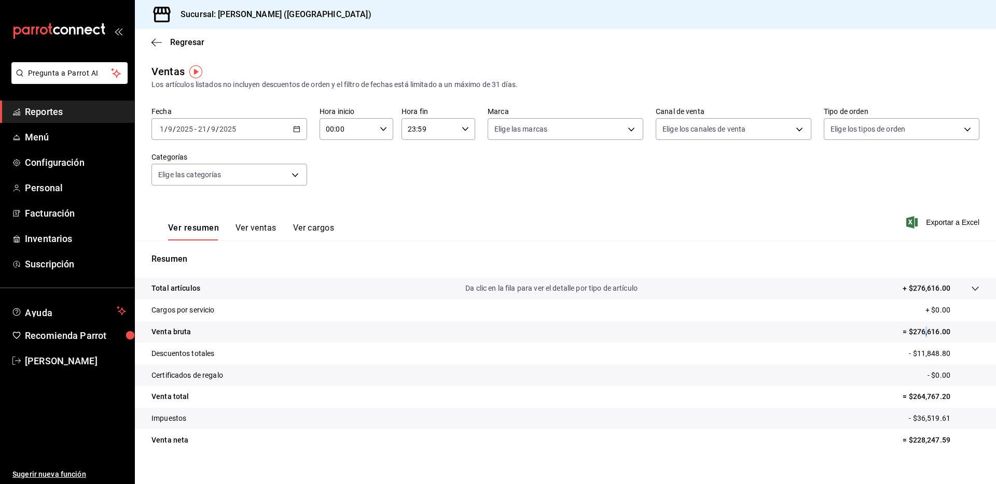
click at [916, 333] on p "= $276,616.00" at bounding box center [940, 332] width 77 height 11
drag, startPoint x: 702, startPoint y: 378, endPoint x: 890, endPoint y: 344, distance: 191.3
click at [699, 378] on tr "Certificados de regalo - $0.00" at bounding box center [565, 376] width 861 height 22
click at [910, 330] on p "= $276,616.00" at bounding box center [940, 332] width 77 height 11
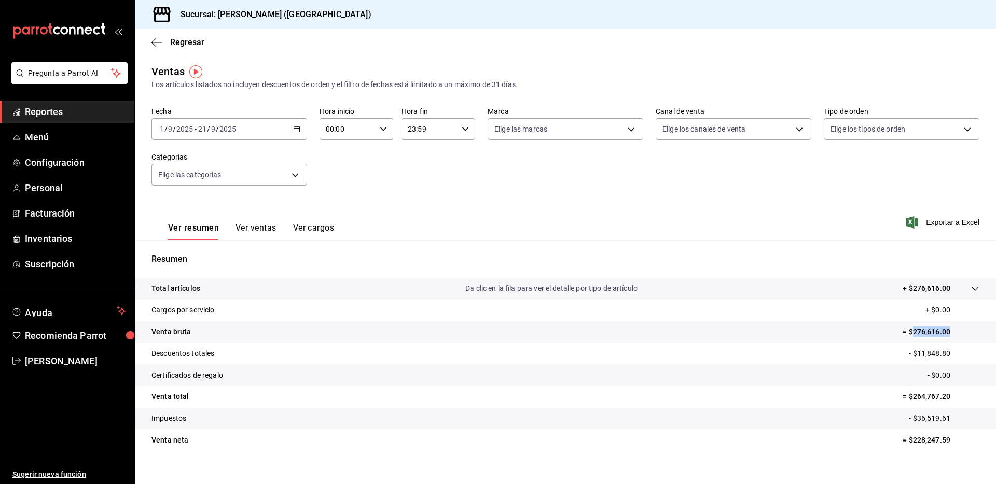
click at [910, 330] on p "= $276,616.00" at bounding box center [940, 332] width 77 height 11
